Goal: Transaction & Acquisition: Purchase product/service

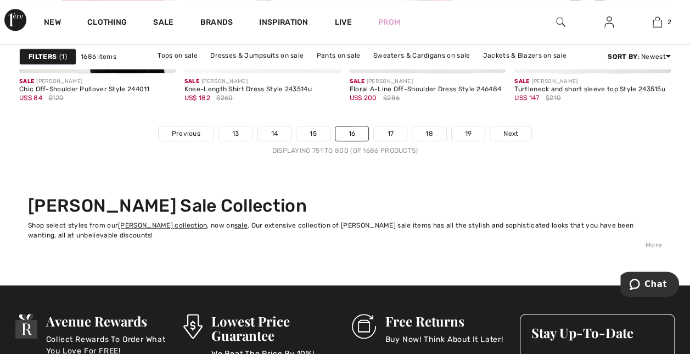
scroll to position [4614, 0]
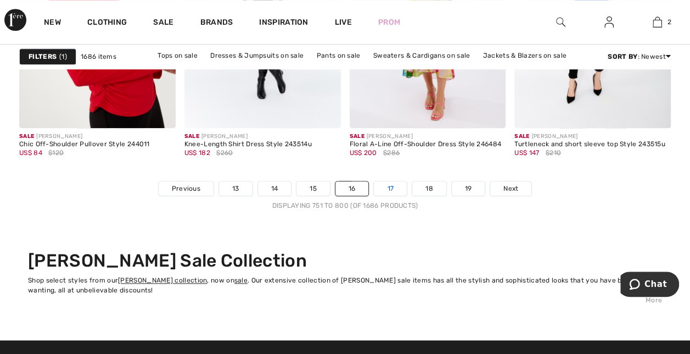
click at [389, 183] on link "17" at bounding box center [390, 188] width 33 height 14
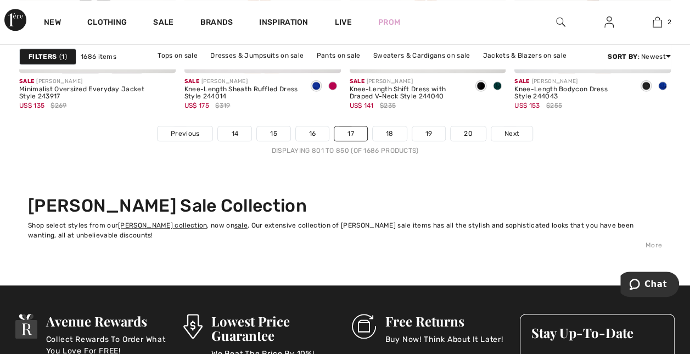
scroll to position [4723, 0]
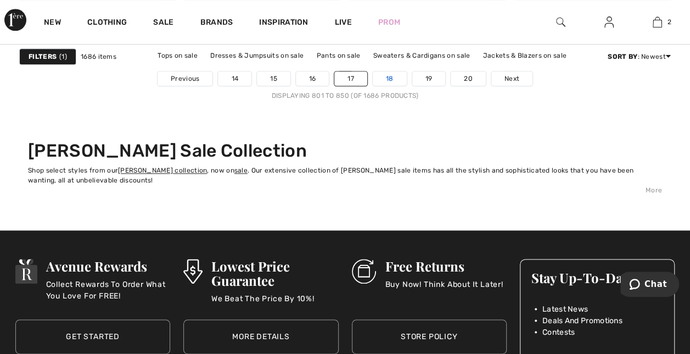
click at [390, 74] on link "18" at bounding box center [390, 78] width 34 height 14
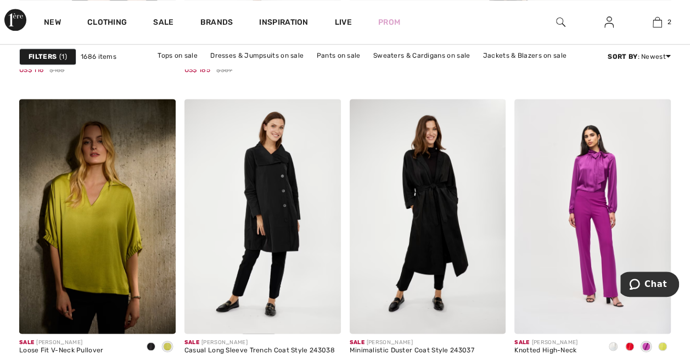
scroll to position [769, 0]
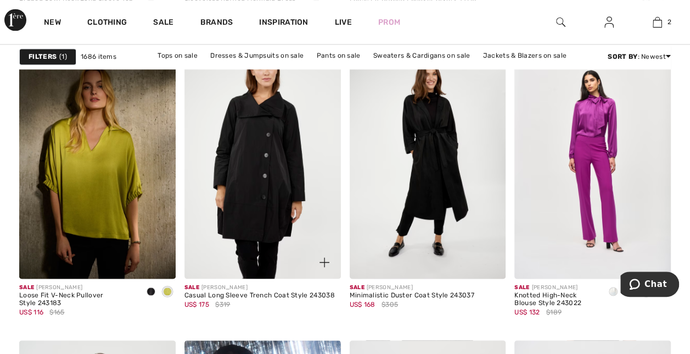
click at [280, 122] on img at bounding box center [263, 161] width 157 height 235
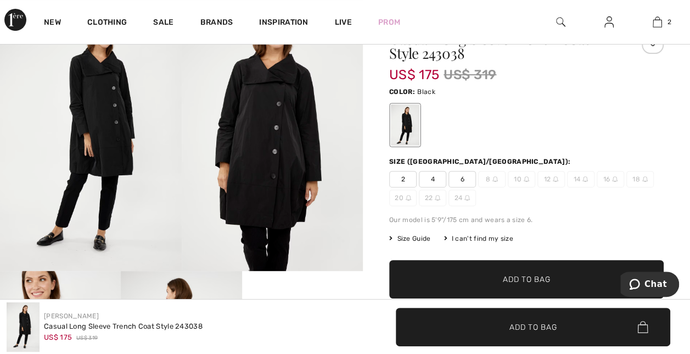
scroll to position [55, 0]
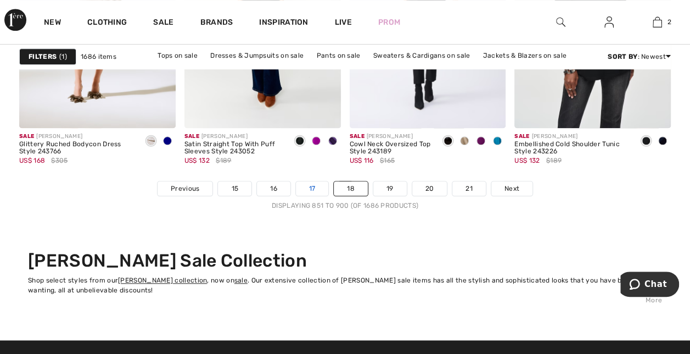
scroll to position [4668, 0]
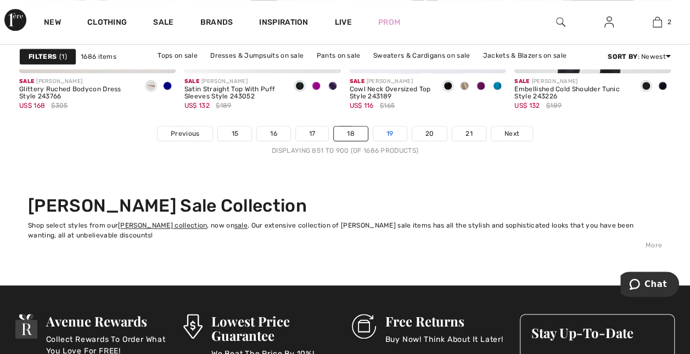
click at [389, 129] on link "19" at bounding box center [390, 133] width 34 height 14
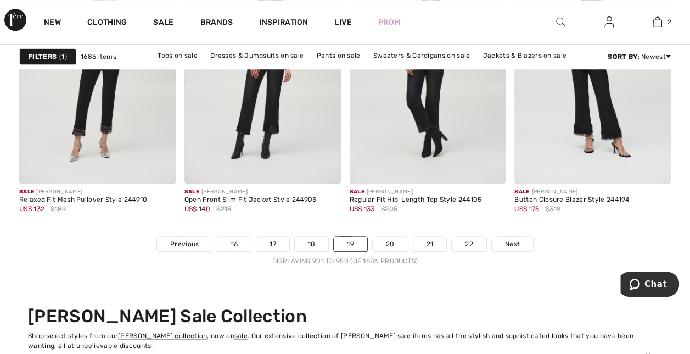
scroll to position [4529, 0]
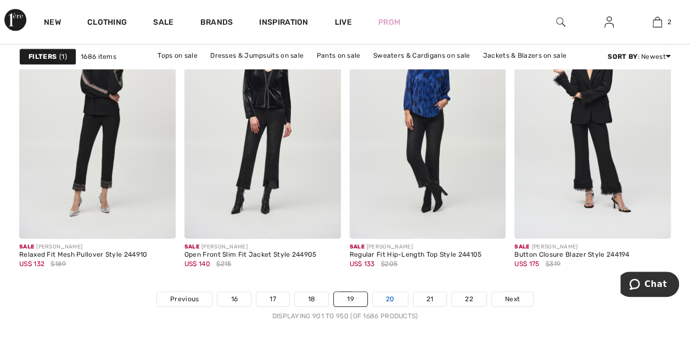
click at [392, 292] on link "20" at bounding box center [390, 299] width 35 height 14
